Goal: Submit feedback/report problem

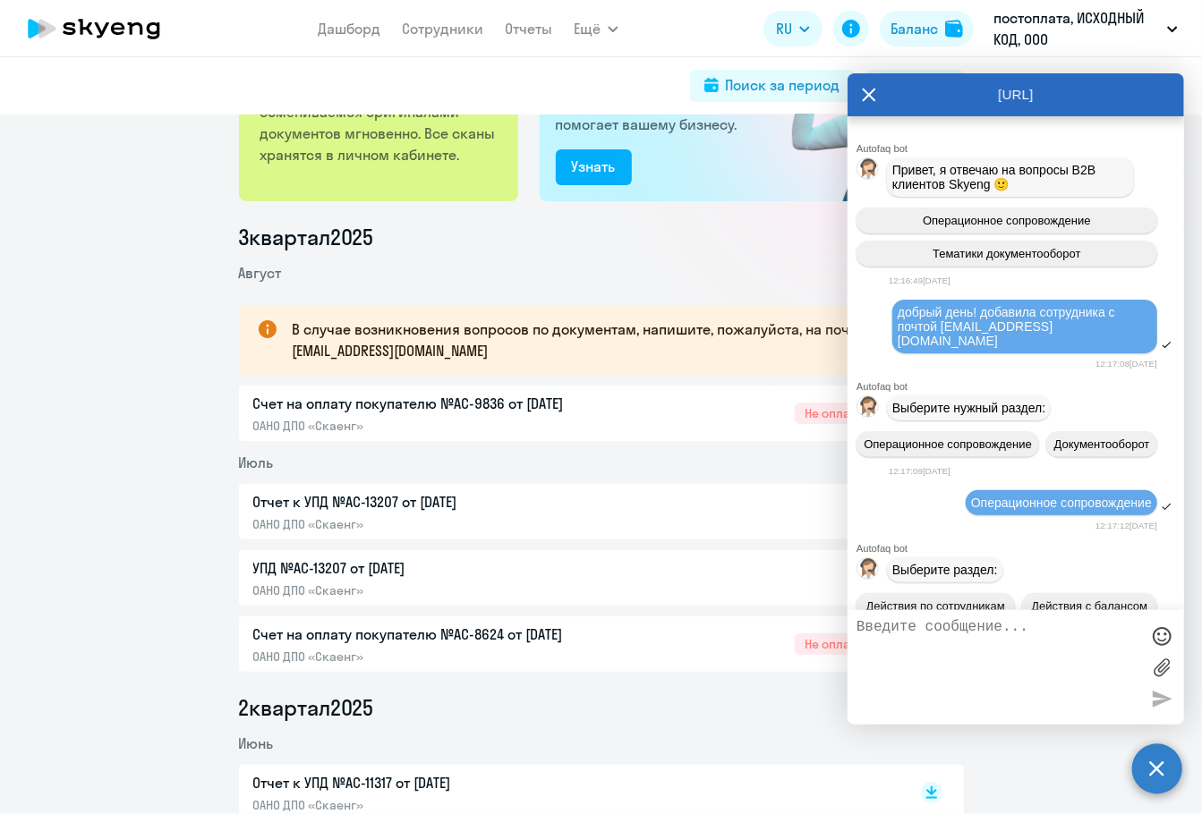
scroll to position [18064, 0]
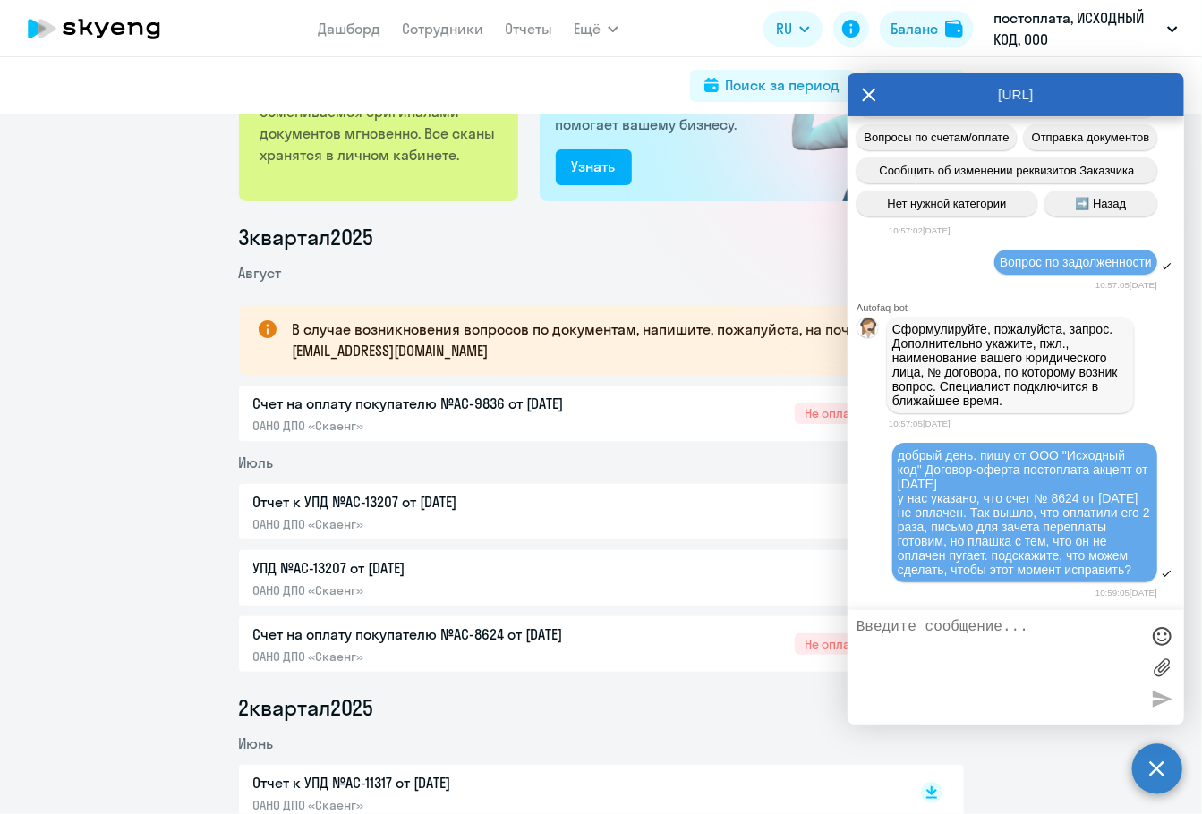
click at [482, 190] on div "Электронный документооборот ЭДО подключен Работаем с Вами по ЭДО, где обменивае…" at bounding box center [378, 99] width 279 height 203
click at [1164, 663] on label at bounding box center [1161, 667] width 27 height 27
click at [0, 0] on input "file" at bounding box center [0, 0] width 0 height 0
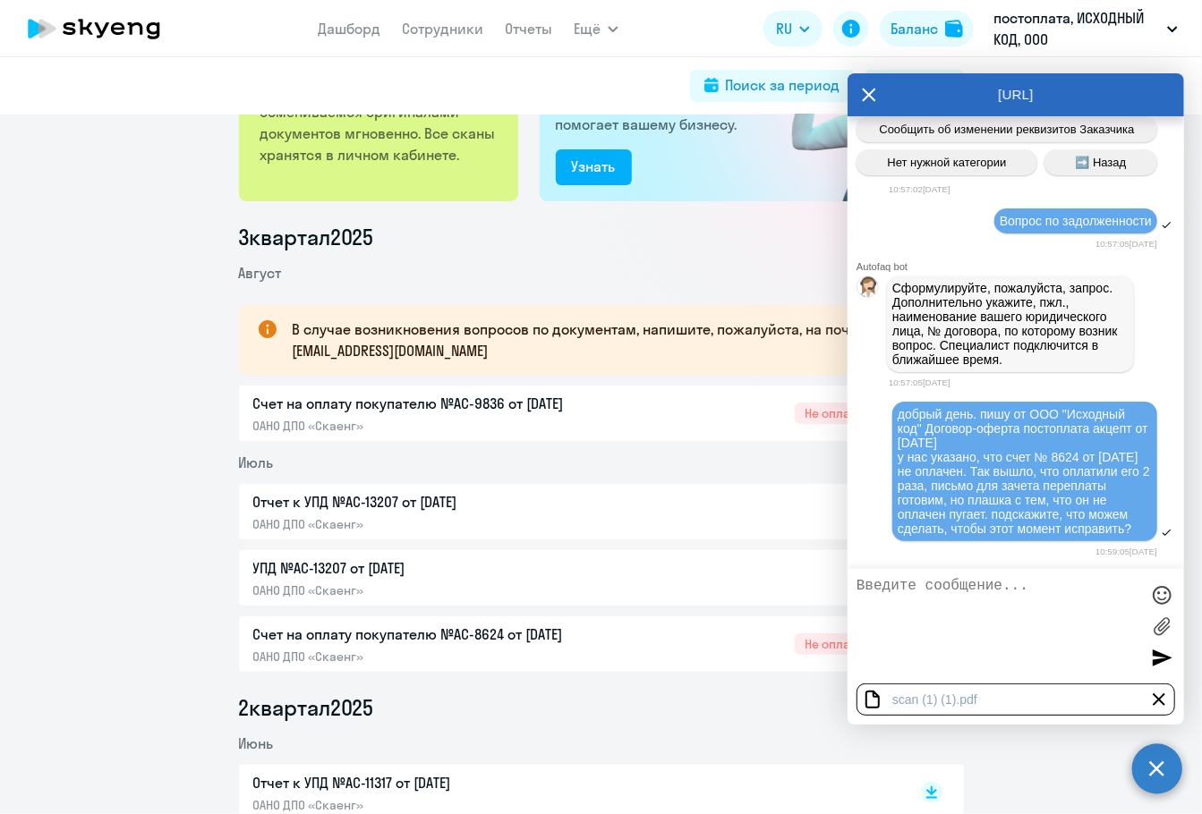
click at [922, 613] on textarea at bounding box center [998, 626] width 283 height 97
type textarea "n"
type textarea "[PERSON_NAME]"
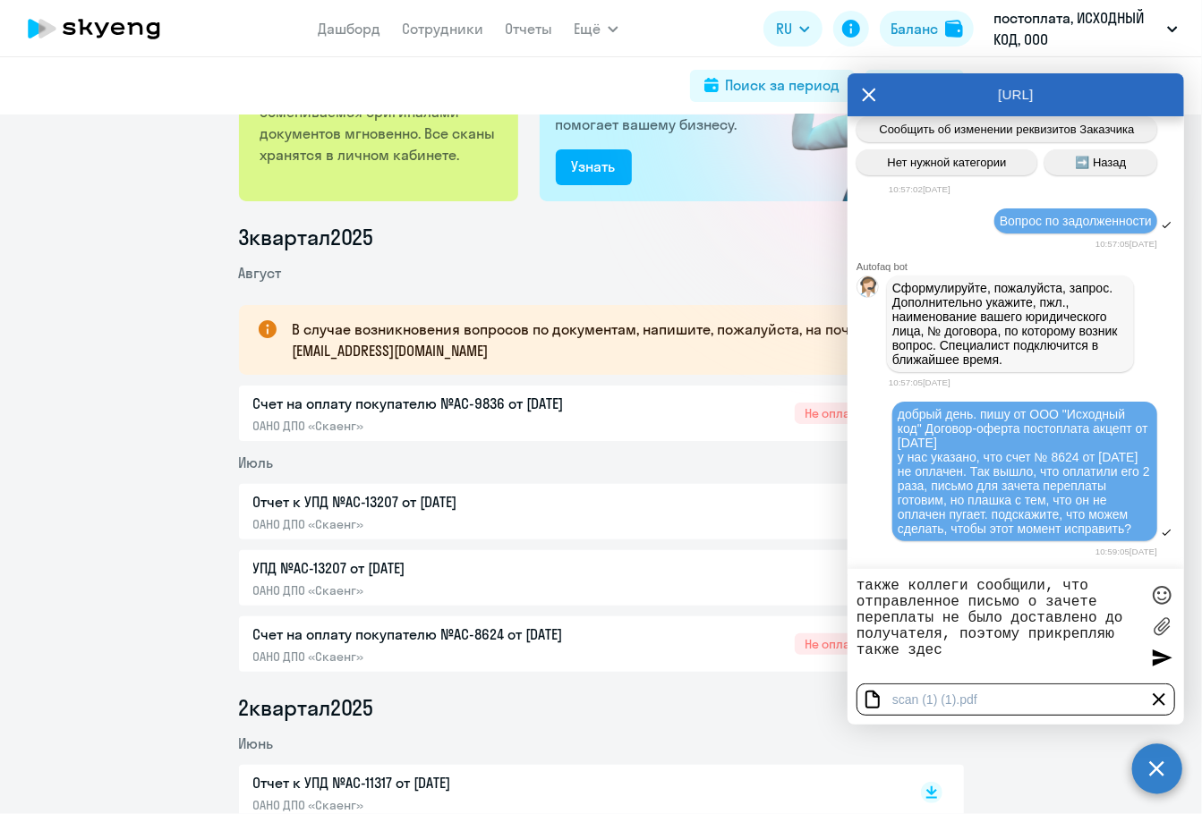
type textarea "также коллеги сообщили, что отправленное письмо о зачете переплаты не было дост…"
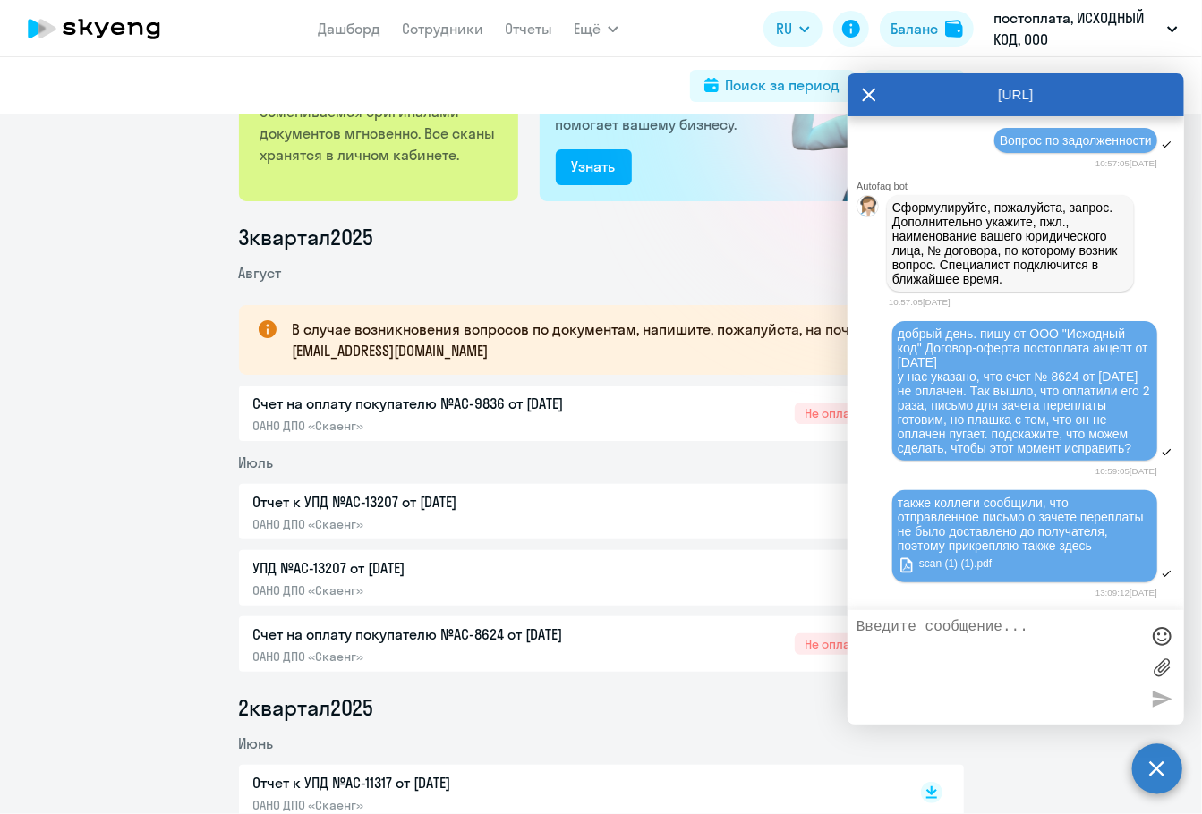
scroll to position [18189, 0]
click at [867, 98] on icon at bounding box center [869, 94] width 14 height 43
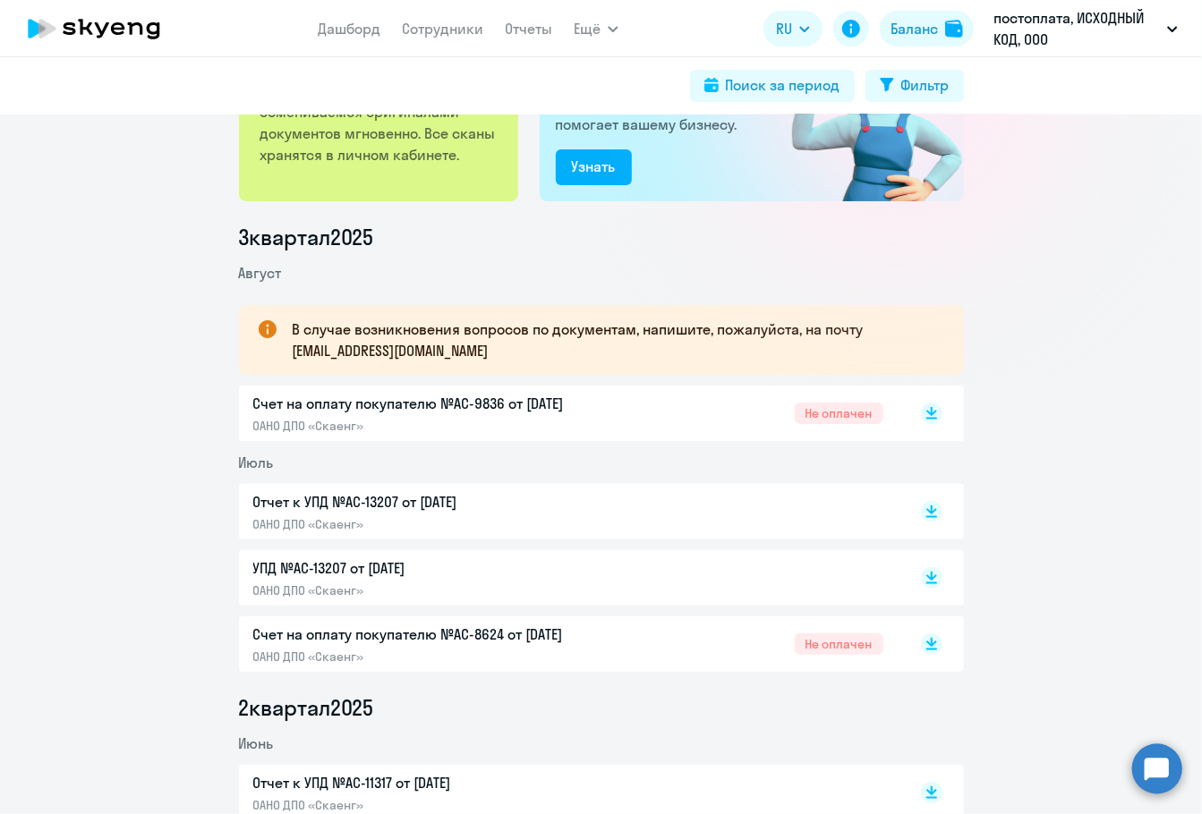
click at [483, 277] on li "Август" at bounding box center [601, 272] width 725 height 21
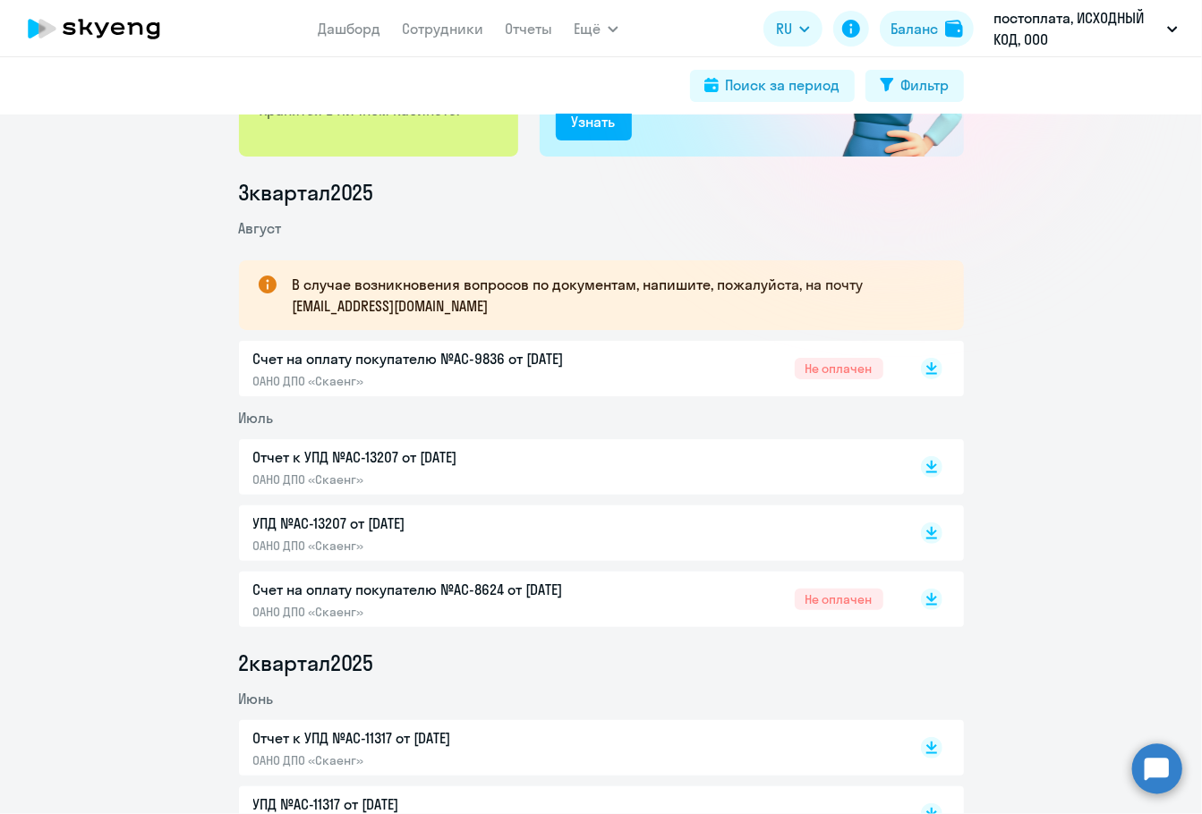
scroll to position [181, 0]
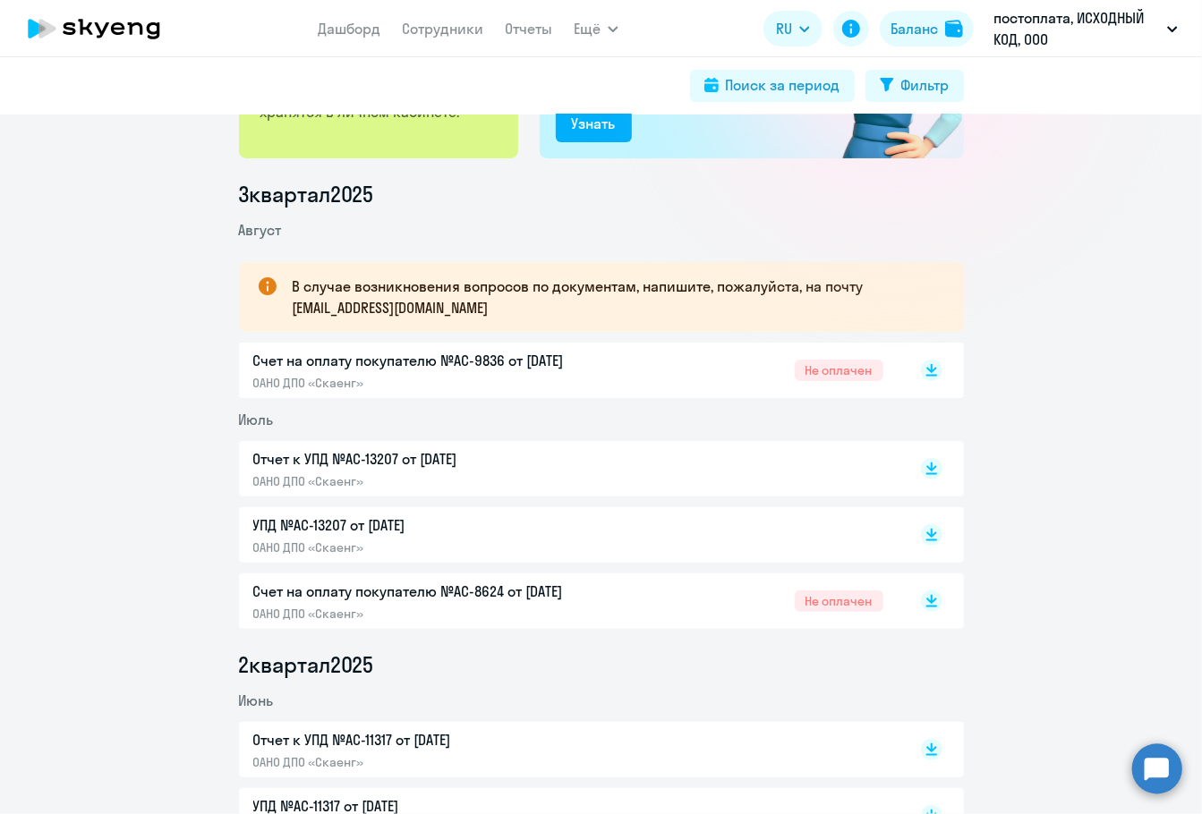
click at [1167, 774] on circle at bounding box center [1157, 769] width 50 height 50
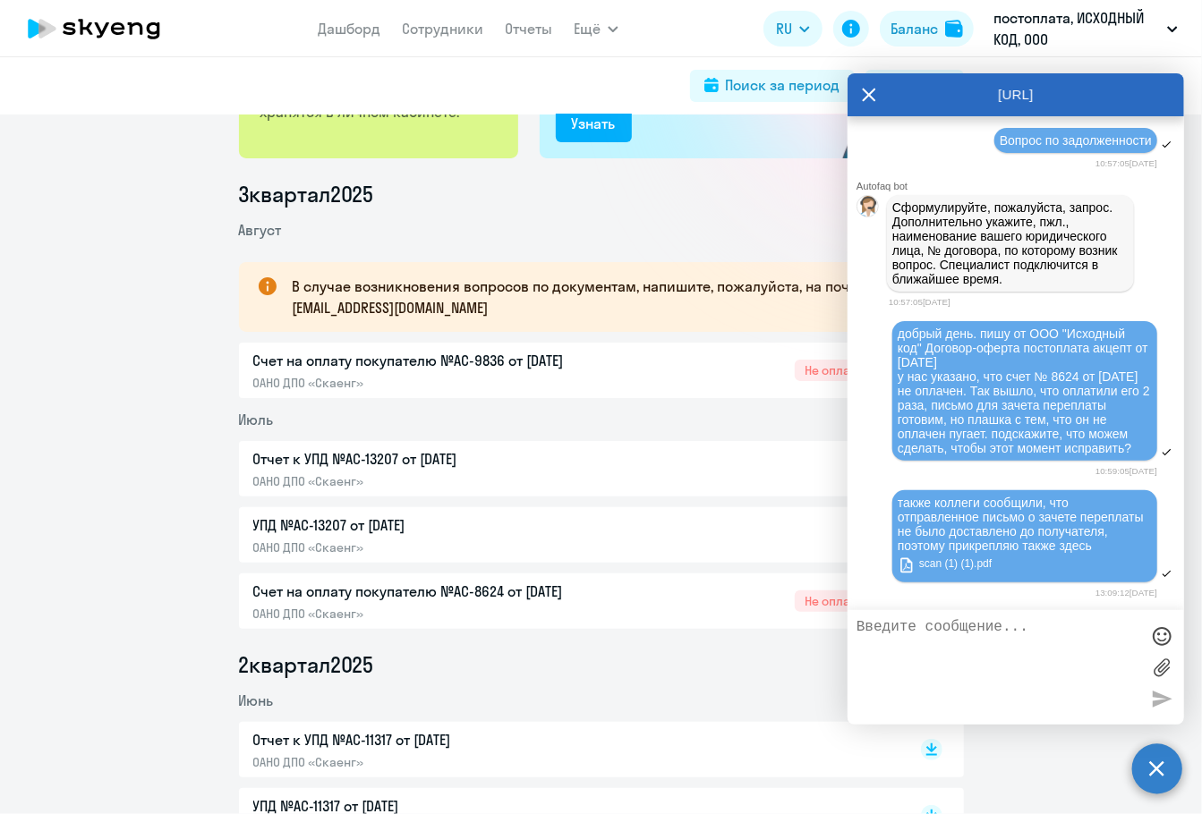
scroll to position [0, 0]
click at [1165, 771] on circle at bounding box center [1157, 769] width 50 height 50
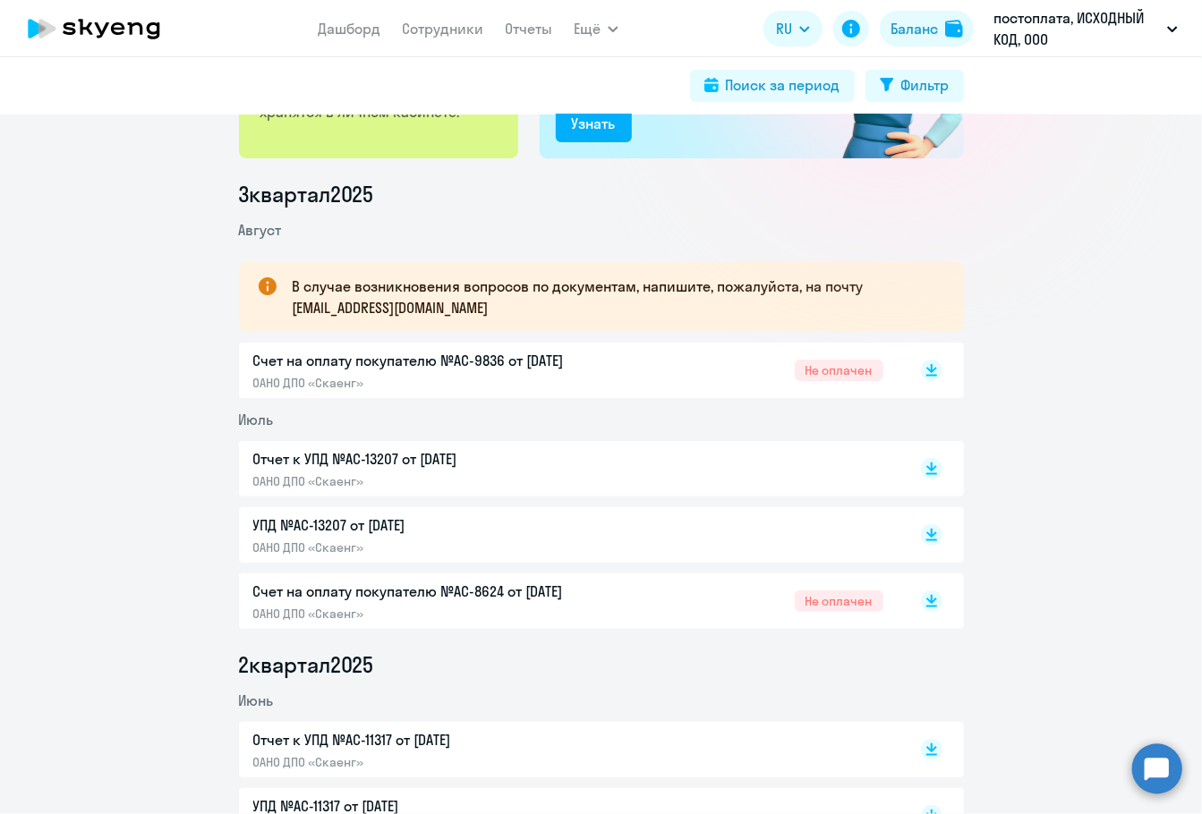
click at [1163, 767] on circle at bounding box center [1157, 769] width 50 height 50
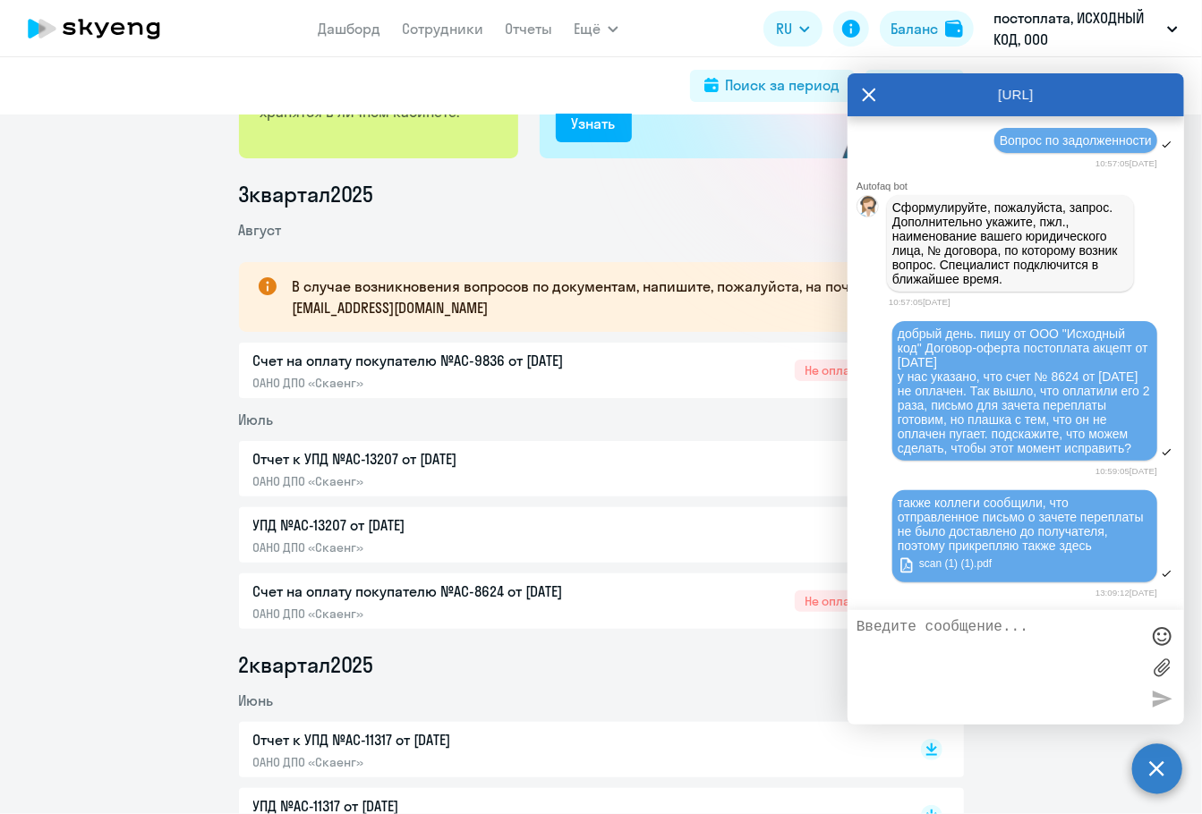
click at [876, 98] on div "[URL]" at bounding box center [1016, 94] width 337 height 43
click at [865, 96] on icon at bounding box center [869, 94] width 14 height 43
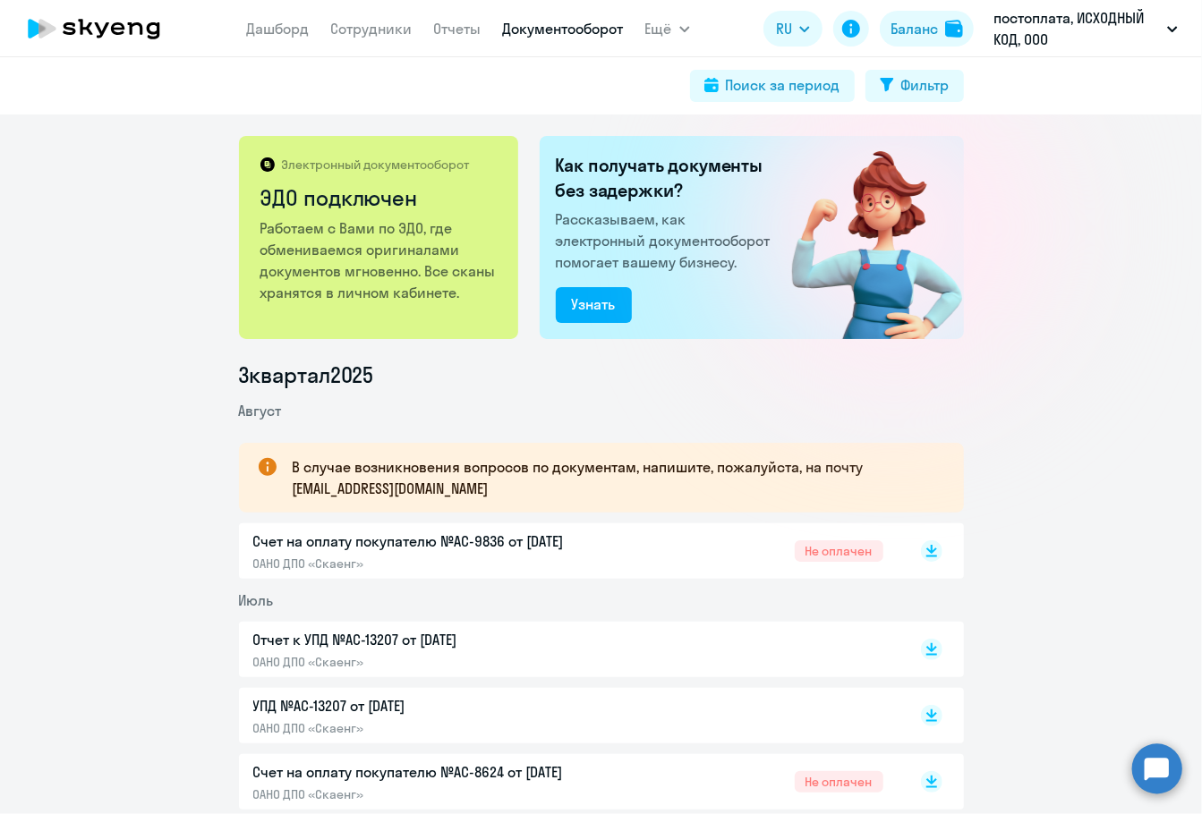
click at [1168, 756] on circle at bounding box center [1157, 769] width 50 height 50
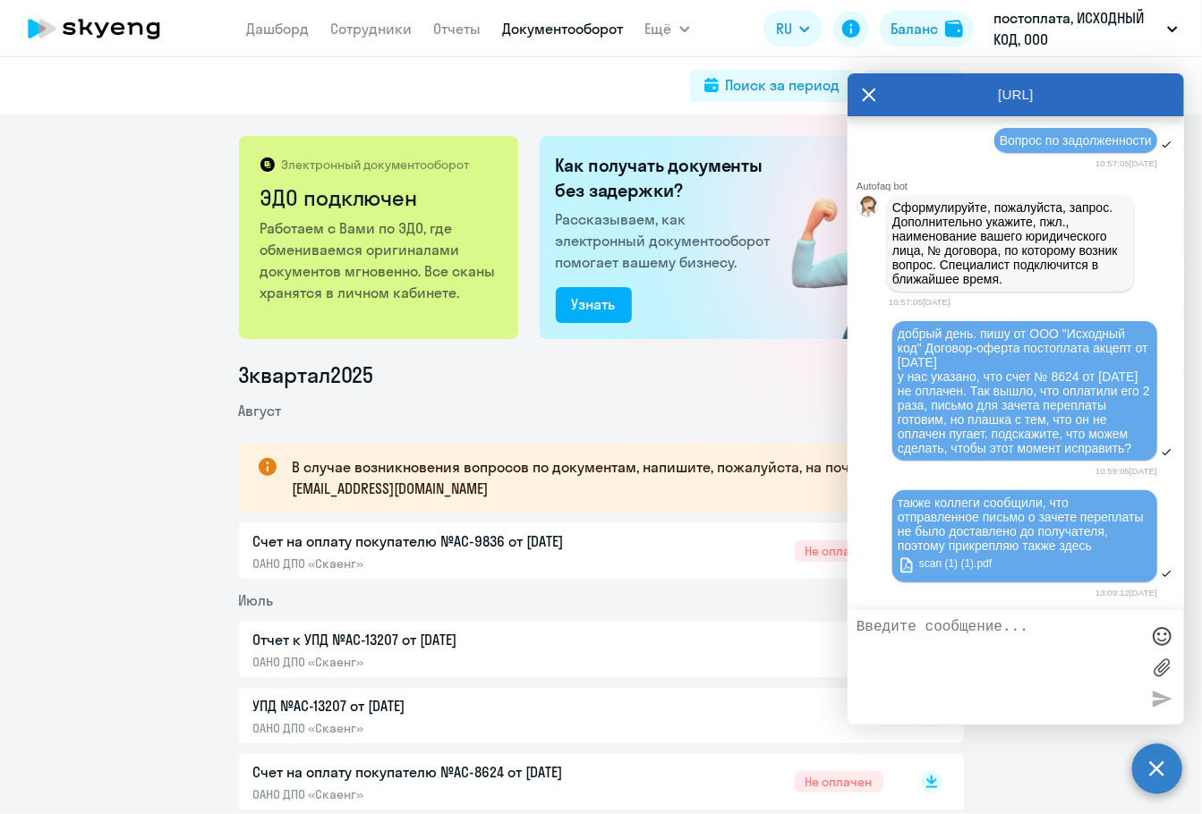
scroll to position [18189, 0]
click at [862, 94] on icon at bounding box center [869, 94] width 14 height 43
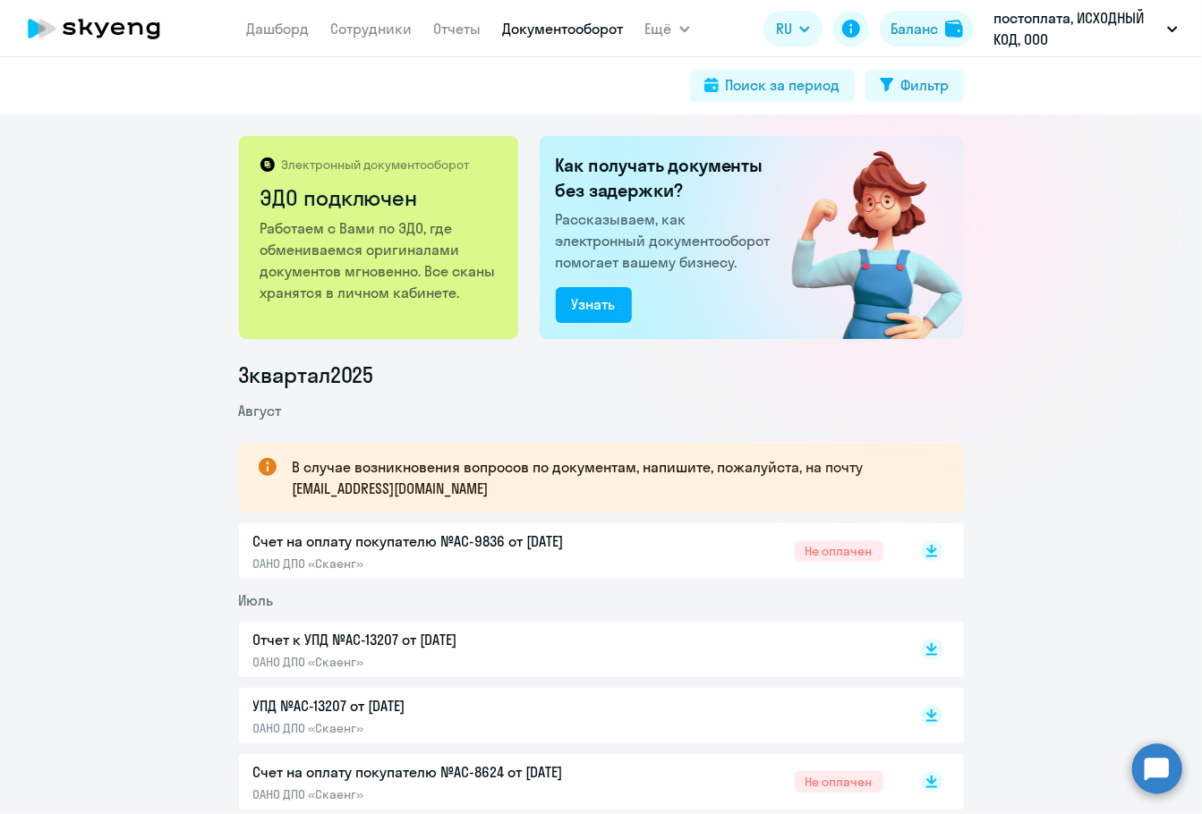
click at [436, 420] on li "Август" at bounding box center [601, 410] width 725 height 21
click at [266, 37] on link "Дашборд" at bounding box center [278, 29] width 63 height 18
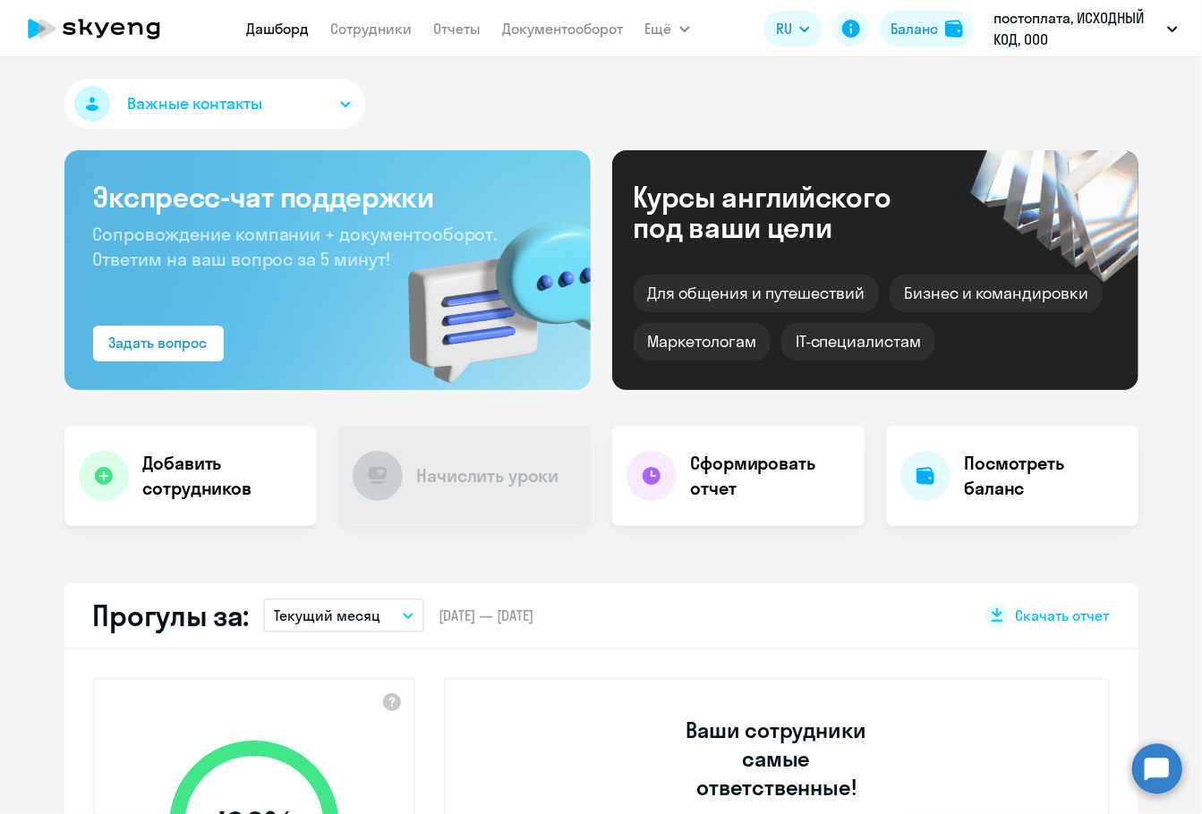
select select "30"
click at [1162, 760] on circle at bounding box center [1157, 769] width 50 height 50
select select "30"
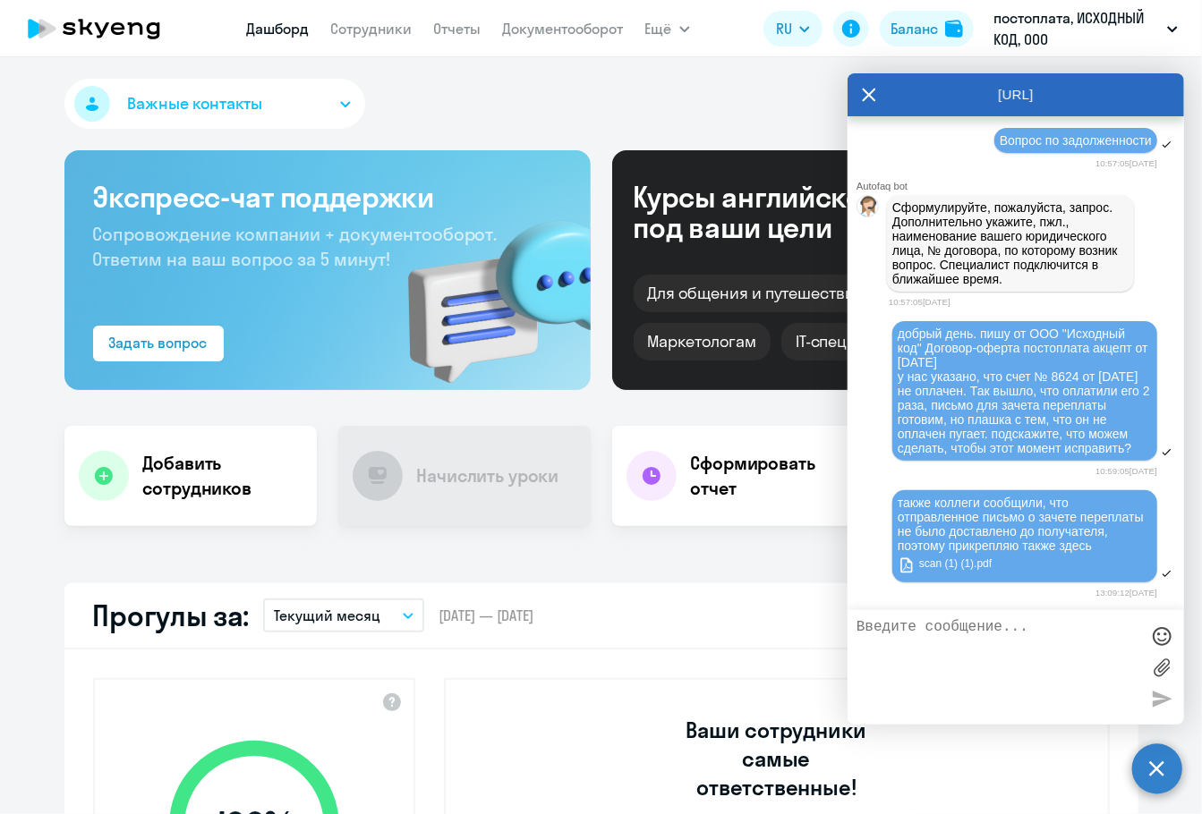
scroll to position [18189, 0]
click at [878, 92] on div "[URL]" at bounding box center [1016, 94] width 337 height 43
click at [857, 91] on div "[URL]" at bounding box center [1016, 94] width 337 height 43
click at [874, 91] on icon at bounding box center [869, 94] width 14 height 43
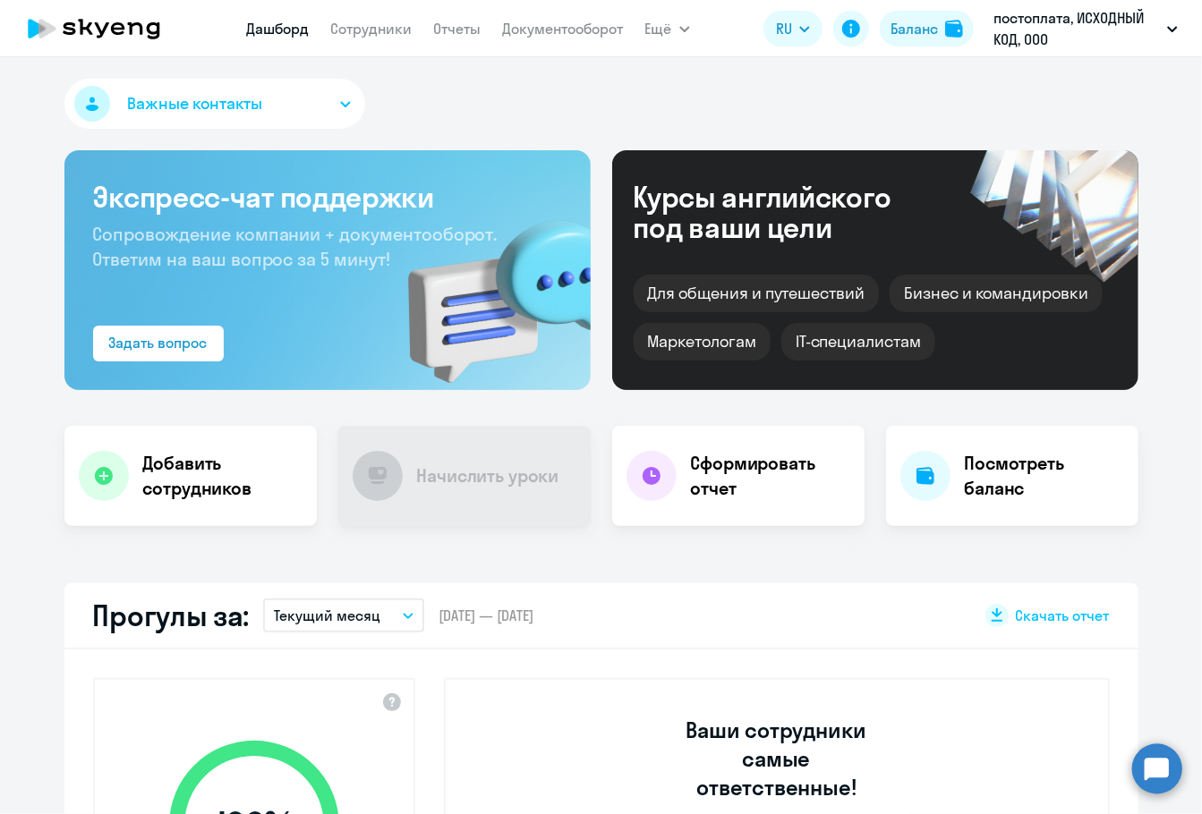
click at [746, 86] on div "Важные контакты" at bounding box center [601, 107] width 1074 height 57
click at [254, 87] on button "Важные контакты" at bounding box center [214, 104] width 301 height 50
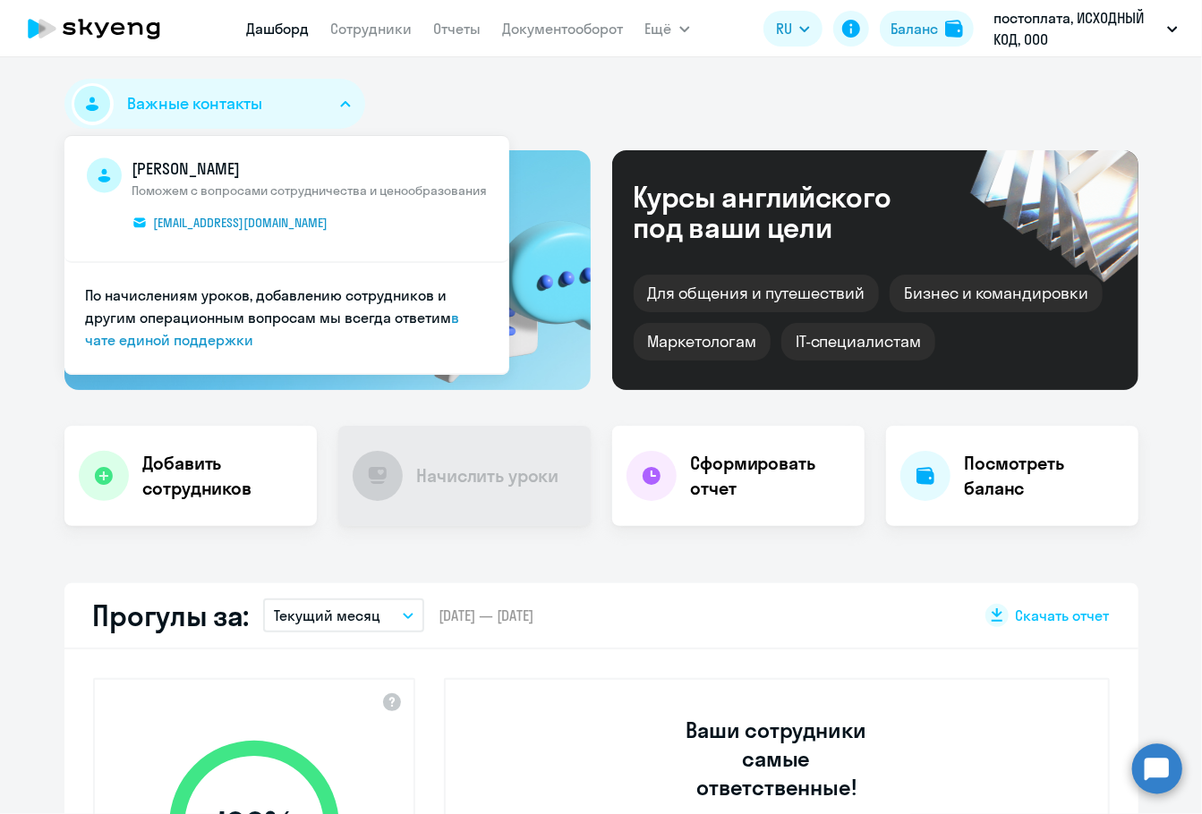
click at [255, 87] on button "Важные контакты" at bounding box center [214, 104] width 301 height 50
